Goal: Information Seeking & Learning: Find specific fact

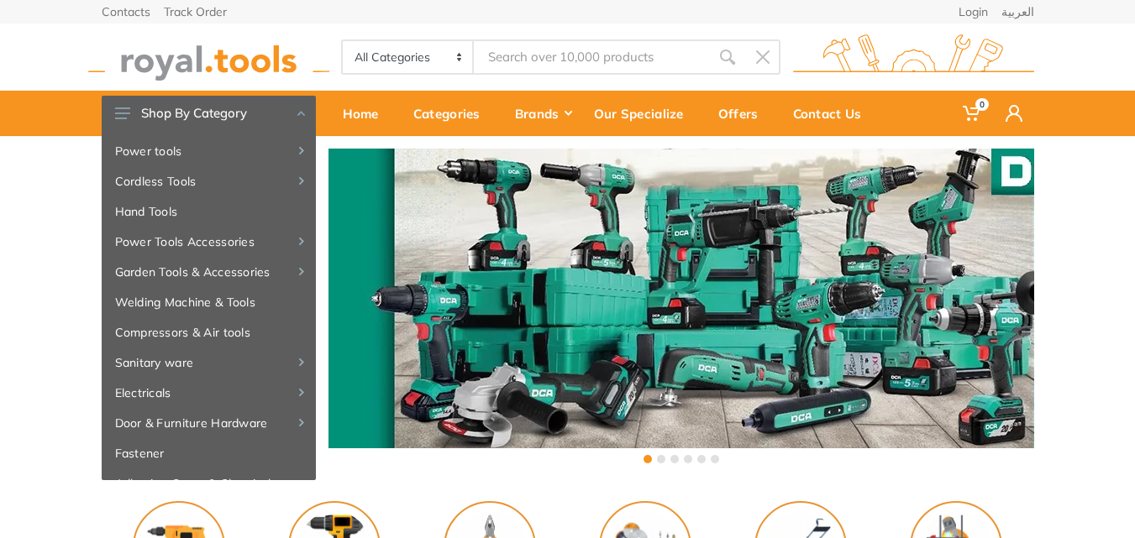
click at [520, 55] on input "Site search" at bounding box center [591, 56] width 235 height 35
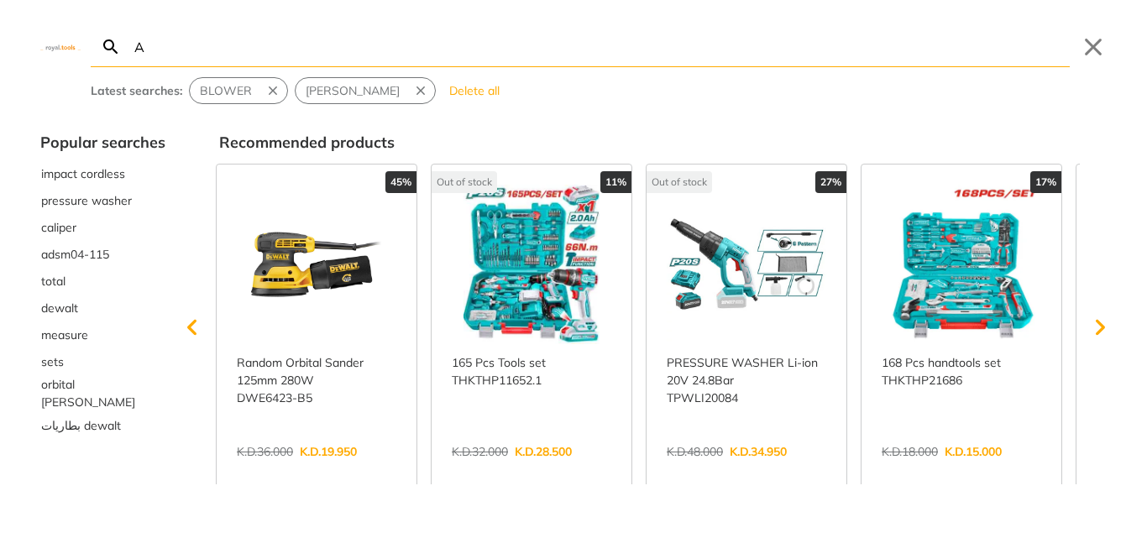
type input "A"
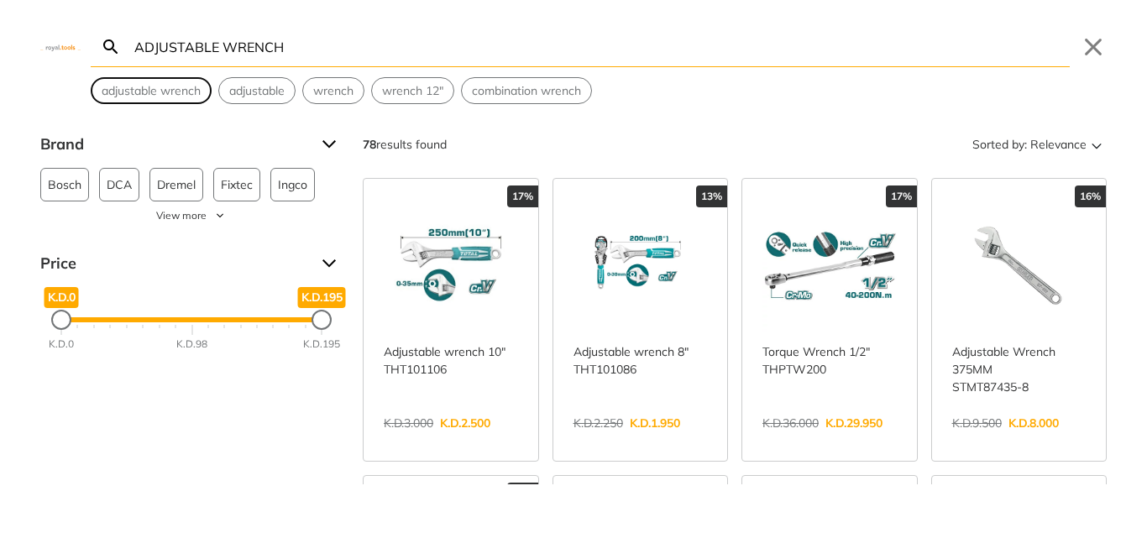
click at [192, 93] on span "adjustable wrench" at bounding box center [151, 91] width 99 height 18
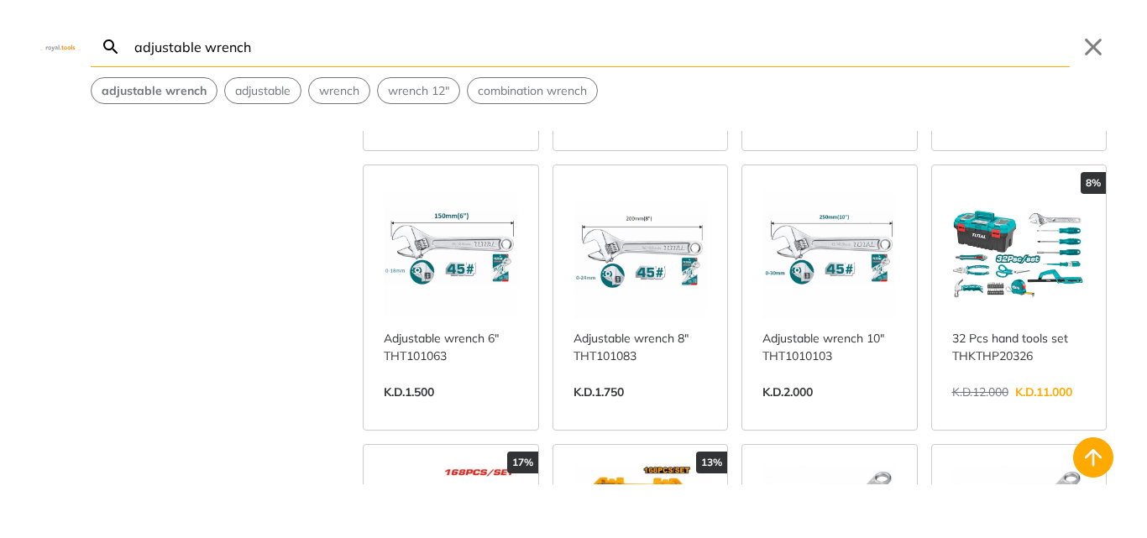
scroll to position [420, 0]
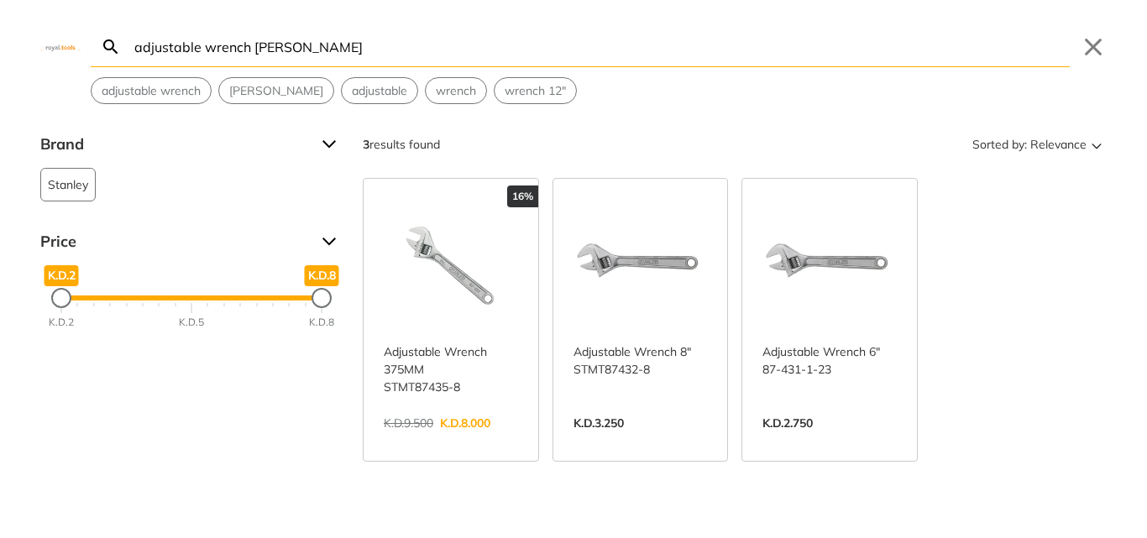
type input "adjustable wrench [PERSON_NAME]"
click at [671, 441] on link "View more →" at bounding box center [641, 441] width 134 height 0
